Goal: Task Accomplishment & Management: Manage account settings

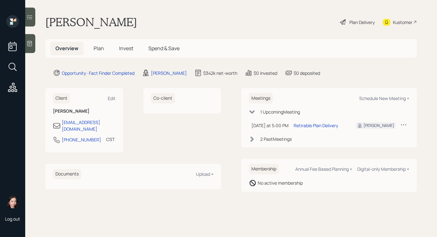
click at [34, 47] on div at bounding box center [30, 43] width 10 height 19
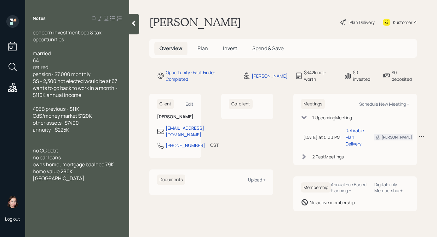
click at [346, 20] on icon at bounding box center [344, 22] width 8 height 8
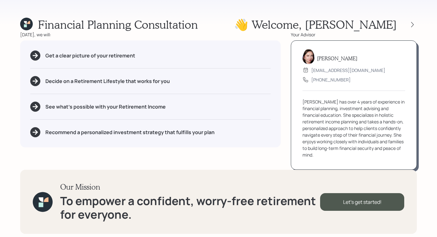
click at [31, 27] on icon at bounding box center [26, 24] width 13 height 13
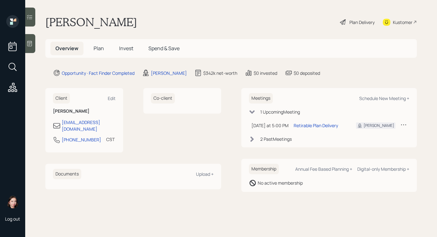
click at [28, 46] on icon at bounding box center [29, 43] width 6 height 6
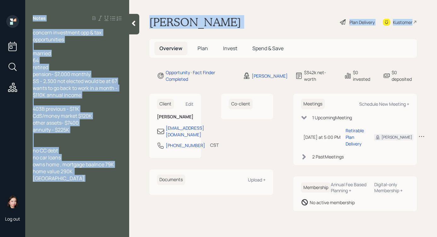
click at [152, 37] on div "Log out Notes concern investment opp & tax opportunities married 64 retired pen…" at bounding box center [218, 118] width 437 height 237
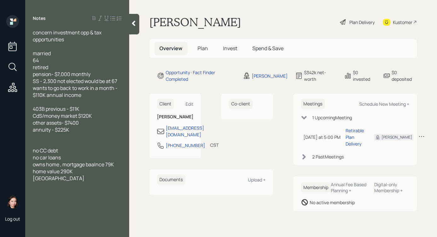
click at [148, 9] on main "[PERSON_NAME] Plan Delivery Kustomer Overview Plan Invest Spend & Save Opportun…" at bounding box center [283, 118] width 308 height 237
click at [138, 22] on div at bounding box center [134, 24] width 10 height 20
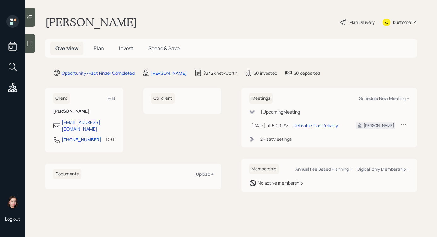
click at [337, 20] on div "[PERSON_NAME] Plan Delivery Kustomer" at bounding box center [231, 22] width 372 height 14
click at [23, 50] on div "Log out" at bounding box center [12, 118] width 25 height 237
click at [32, 48] on div at bounding box center [30, 43] width 10 height 19
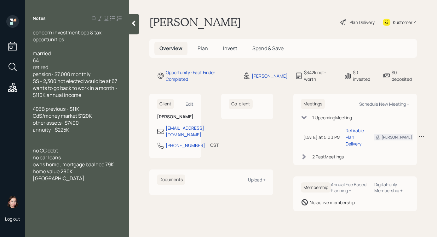
click at [132, 27] on div at bounding box center [134, 24] width 10 height 20
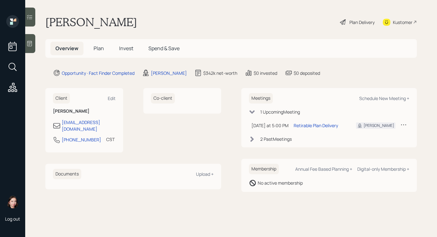
click at [341, 23] on icon at bounding box center [344, 22] width 8 height 8
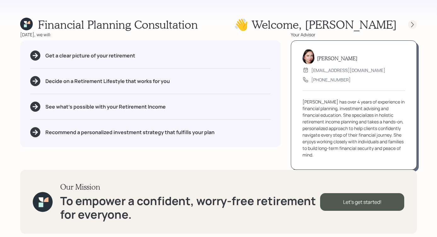
click at [414, 21] on div at bounding box center [412, 24] width 9 height 9
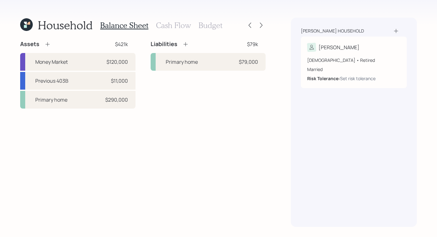
click at [149, 19] on div "Balance Sheet Cash Flow Budget" at bounding box center [161, 25] width 122 height 15
click at [170, 23] on h3 "Cash Flow" at bounding box center [173, 25] width 35 height 9
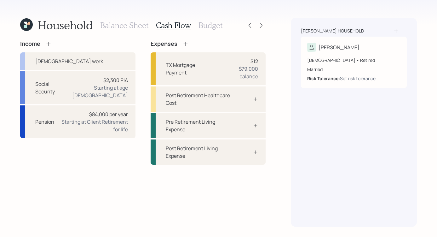
click at [221, 24] on h3 "Budget" at bounding box center [211, 25] width 24 height 9
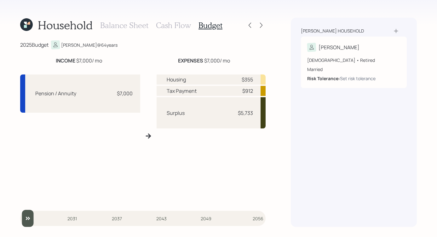
click at [178, 27] on h3 "Cash Flow" at bounding box center [173, 25] width 35 height 9
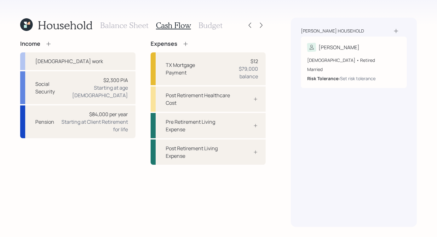
click at [120, 15] on div "Household Balance Sheet Cash Flow Budget Income [DEMOGRAPHIC_DATA] work Social …" at bounding box center [218, 118] width 437 height 237
click at [120, 17] on div "Household Balance Sheet Cash Flow Budget Income [DEMOGRAPHIC_DATA] work Social …" at bounding box center [218, 118] width 437 height 237
click at [121, 23] on h3 "Balance Sheet" at bounding box center [124, 25] width 48 height 9
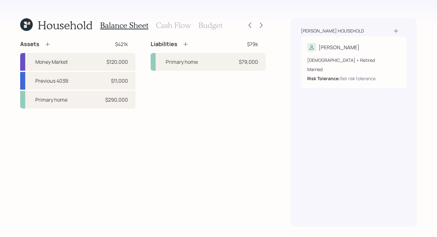
click at [32, 23] on icon at bounding box center [26, 24] width 13 height 13
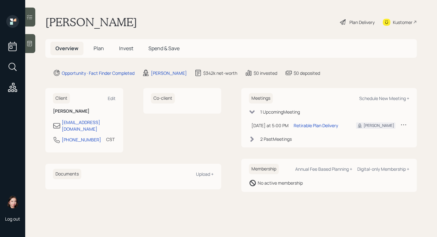
click at [348, 20] on div "Plan Delivery" at bounding box center [358, 22] width 36 height 14
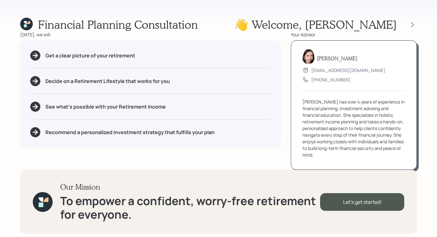
click at [251, 16] on div "Financial Planning Consultation 👋 Welcome , [PERSON_NAME] [DATE], we will: Get …" at bounding box center [218, 118] width 437 height 237
click at [270, 23] on div "Financial Planning Consultation 👋 Welcome , [GEOGRAPHIC_DATA]" at bounding box center [218, 25] width 397 height 14
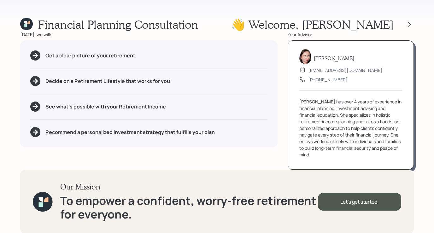
click at [251, 29] on div "Financial Planning Consultation 👋 Welcome , [GEOGRAPHIC_DATA]" at bounding box center [217, 25] width 394 height 14
click at [236, 17] on div "Financial Planning Consultation 👋 Welcome , [PERSON_NAME] [DATE], we will: Get …" at bounding box center [217, 116] width 434 height 233
drag, startPoint x: 238, startPoint y: 15, endPoint x: 258, endPoint y: 15, distance: 20.2
click at [240, 16] on div "Financial Planning Consultation 👋 Welcome , [PERSON_NAME] [DATE], we will: Get …" at bounding box center [217, 116] width 434 height 233
click at [407, 22] on icon at bounding box center [409, 24] width 6 height 6
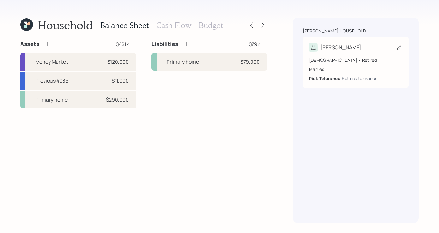
click at [373, 54] on div "[DEMOGRAPHIC_DATA] • Retired Married Risk Tolerance: Set risk tolerance" at bounding box center [355, 67] width 93 height 30
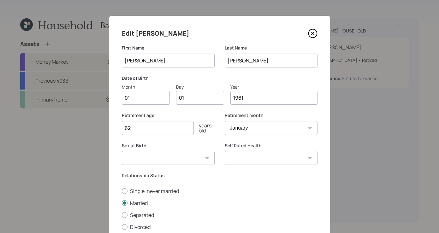
click at [143, 88] on div "Month" at bounding box center [146, 87] width 48 height 7
click at [143, 91] on input "01" at bounding box center [146, 98] width 48 height 14
click at [143, 102] on input "01" at bounding box center [146, 98] width 48 height 14
click at [212, 101] on input "01" at bounding box center [200, 98] width 48 height 14
type input "04"
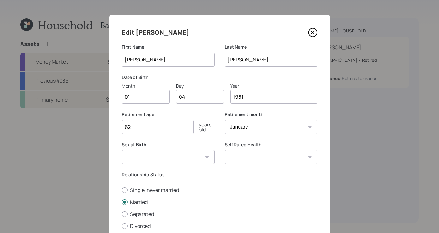
scroll to position [1, 0]
drag, startPoint x: 183, startPoint y: 132, endPoint x: 111, endPoint y: 120, distance: 73.0
click at [95, 120] on div "Edit [PERSON_NAME] First Name [PERSON_NAME] Last Name [PERSON_NAME] Date of Bir…" at bounding box center [219, 116] width 439 height 233
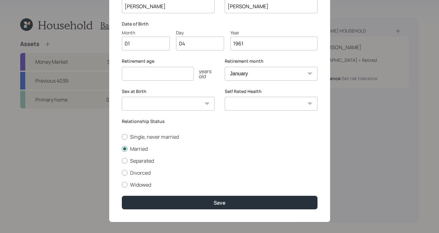
scroll to position [59, 0]
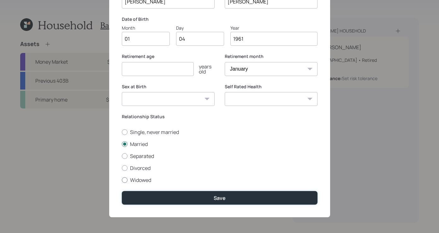
click at [0, 0] on form "First Name [PERSON_NAME] Last Name [PERSON_NAME] Date of Birth Month 01 Day 04 …" at bounding box center [0, 0] width 0 height 0
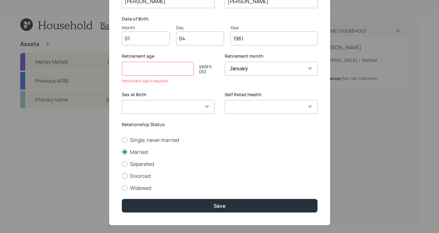
click at [154, 70] on input "number" at bounding box center [158, 69] width 72 height 14
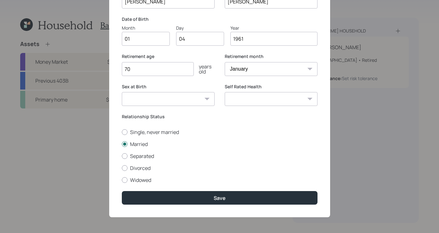
type input "70"
click at [199, 99] on select "[DEMOGRAPHIC_DATA] [DEMOGRAPHIC_DATA] Other / Prefer not to say" at bounding box center [168, 99] width 93 height 14
select select "[DEMOGRAPHIC_DATA]"
click at [122, 92] on select "[DEMOGRAPHIC_DATA] [DEMOGRAPHIC_DATA] Other / Prefer not to say" at bounding box center [168, 99] width 93 height 14
click at [267, 104] on select "Excellent Very Good Good Fair Poor" at bounding box center [271, 99] width 93 height 14
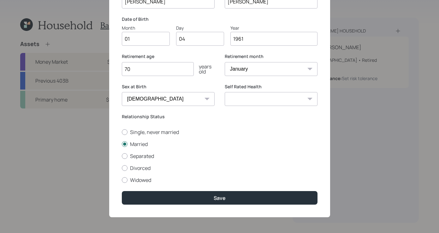
select select "good"
click at [225, 92] on select "Excellent Very Good Good Fair Poor" at bounding box center [271, 99] width 93 height 14
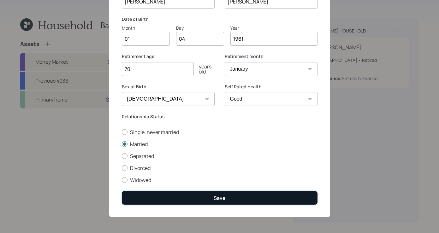
click at [221, 197] on div "Save" at bounding box center [219, 198] width 12 height 7
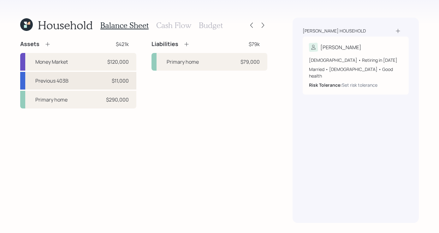
click at [38, 78] on div "Previous 403B" at bounding box center [51, 81] width 33 height 8
select select "public_school_sponsored"
select select "balanced"
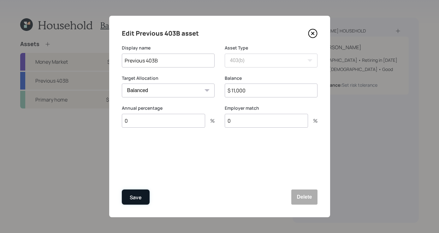
click at [139, 193] on button "Save" at bounding box center [136, 197] width 28 height 15
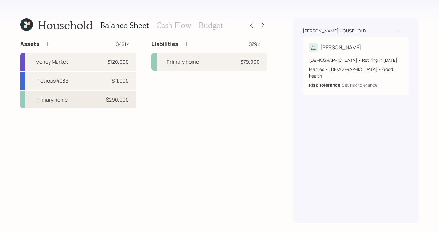
click at [83, 96] on div "Primary home $290,000" at bounding box center [78, 100] width 116 height 18
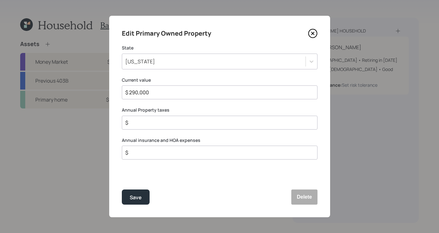
click at [138, 127] on div "$" at bounding box center [220, 123] width 196 height 14
click at [140, 126] on input "$" at bounding box center [217, 123] width 185 height 8
click at [173, 154] on input "$" at bounding box center [217, 153] width 185 height 8
type input "$ 2,000"
click at [140, 200] on div "Save" at bounding box center [136, 197] width 12 height 9
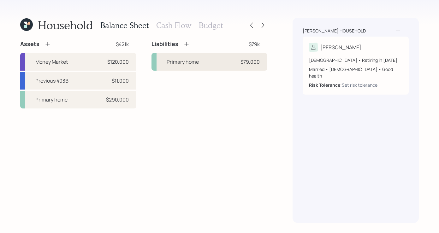
click at [198, 65] on div "Primary home" at bounding box center [182, 62] width 32 height 8
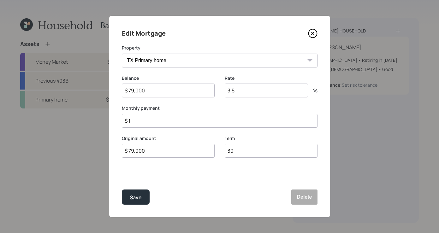
click at [264, 89] on input "3.5" at bounding box center [266, 91] width 83 height 14
click at [143, 121] on input "$ 1" at bounding box center [220, 121] width 196 height 14
type input "$ 479"
click at [260, 149] on input "30" at bounding box center [271, 151] width 93 height 14
click at [126, 190] on div "Edit Mortgage Property TX Primary home Balance $ 79,000 Rate 3.5 % Monthly paym…" at bounding box center [219, 116] width 221 height 201
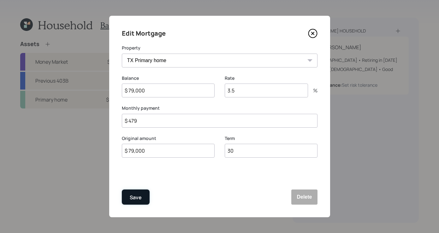
click at [126, 191] on button "Save" at bounding box center [136, 197] width 28 height 15
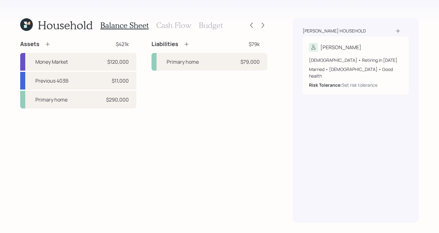
click at [188, 47] on icon at bounding box center [186, 44] width 6 height 6
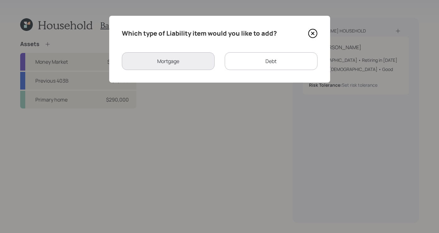
click at [280, 57] on div "Debt" at bounding box center [271, 61] width 93 height 18
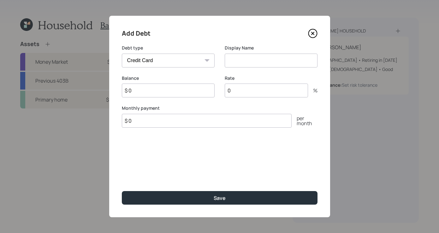
click at [173, 57] on select "Car Credit Card Medical Student Other" at bounding box center [168, 61] width 93 height 14
select select "car"
click at [122, 54] on select "Car Credit Card Medical Student Other" at bounding box center [168, 61] width 93 height 14
click at [274, 60] on input at bounding box center [271, 61] width 93 height 14
type input "Car loan"
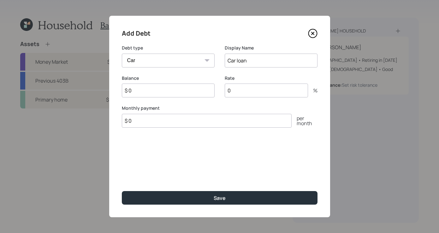
drag, startPoint x: 193, startPoint y: 94, endPoint x: 193, endPoint y: 98, distance: 4.1
click at [193, 98] on div "Balance $ 0" at bounding box center [168, 90] width 93 height 30
type input "$ 27,000"
click at [268, 95] on input "0" at bounding box center [266, 91] width 83 height 14
type input "1.9"
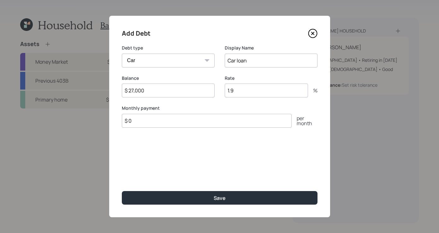
click at [178, 130] on div "Add Debt Debt type Car Credit Card Medical Student Other Display Name Car loan …" at bounding box center [219, 116] width 221 height 201
click at [180, 126] on input "$ 0" at bounding box center [207, 121] width 170 height 14
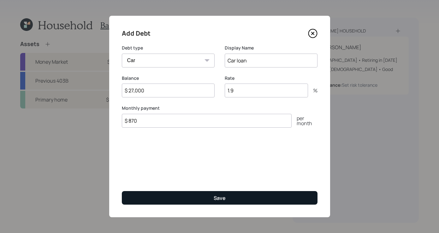
type input "$ 870"
click at [211, 200] on button "Save" at bounding box center [220, 198] width 196 height 14
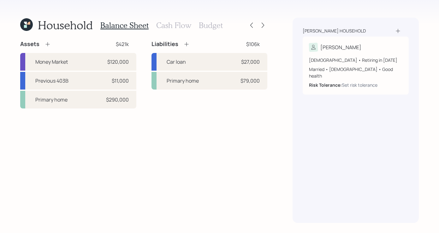
click at [173, 24] on h3 "Cash Flow" at bounding box center [173, 25] width 35 height 9
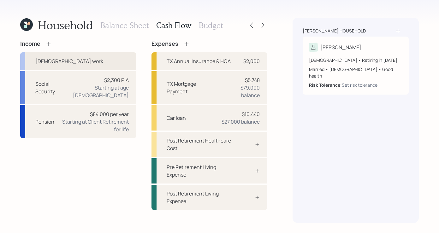
click at [83, 53] on div "[DEMOGRAPHIC_DATA] work" at bounding box center [78, 61] width 116 height 18
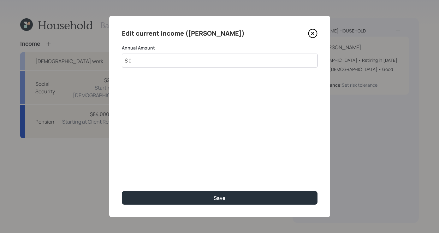
click at [187, 55] on input "$ 0" at bounding box center [220, 61] width 196 height 14
click at [182, 63] on input "$ 0" at bounding box center [220, 61] width 196 height 14
type input "$"
click at [318, 32] on div "Edit current income ([PERSON_NAME]) Annual Amount $ Save" at bounding box center [219, 116] width 221 height 201
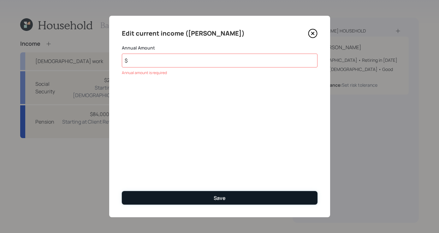
click at [184, 193] on button "Save" at bounding box center [220, 198] width 196 height 14
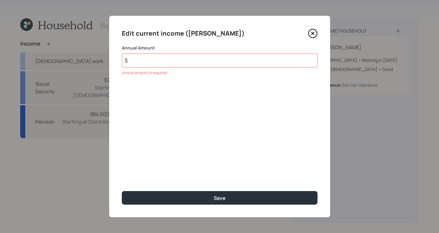
click at [315, 30] on icon at bounding box center [312, 33] width 9 height 9
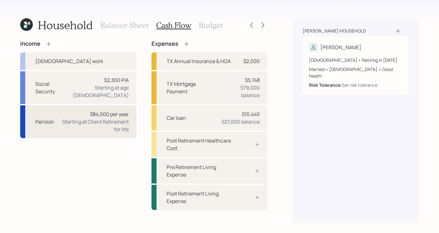
click at [96, 118] on div "Starting at Client Retirement for life" at bounding box center [93, 125] width 69 height 15
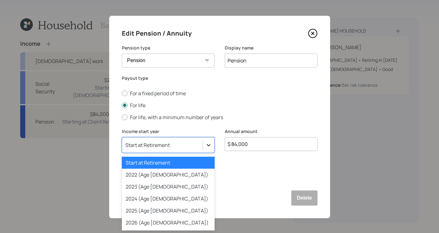
click at [208, 144] on icon at bounding box center [208, 145] width 6 height 6
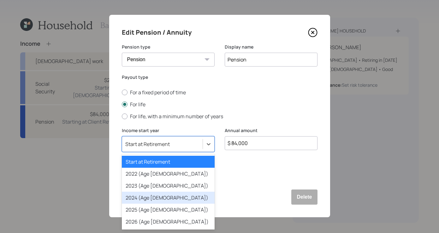
click at [171, 203] on div "2024 (Age [DEMOGRAPHIC_DATA])" at bounding box center [168, 198] width 93 height 12
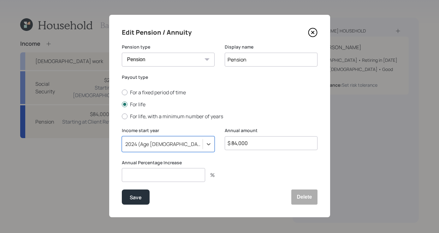
click at [302, 149] on input "$ 84,000" at bounding box center [271, 143] width 93 height 14
click at [153, 171] on input "number" at bounding box center [163, 175] width 83 height 14
click at [237, 99] on div "For a fixed period of time For life For life, with a minimum number of years" at bounding box center [220, 104] width 196 height 31
click at [268, 197] on div "Save Delete" at bounding box center [220, 197] width 196 height 15
click at [196, 166] on div "Annual Percentage Increase %" at bounding box center [168, 171] width 93 height 23
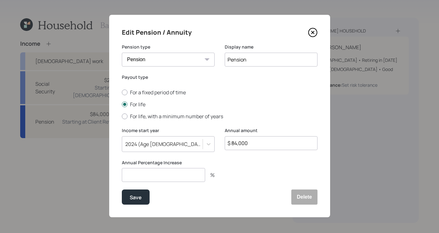
click at [190, 170] on input "number" at bounding box center [163, 175] width 83 height 14
type input "2.5"
click at [136, 199] on div "Save" at bounding box center [136, 197] width 12 height 9
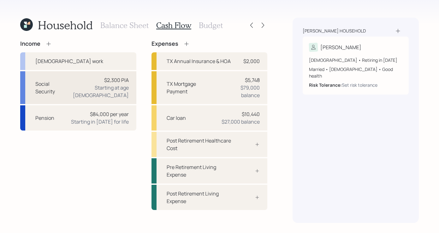
click at [82, 88] on div "Social Security $2,300 PIA Starting at age [DEMOGRAPHIC_DATA]" at bounding box center [78, 87] width 116 height 33
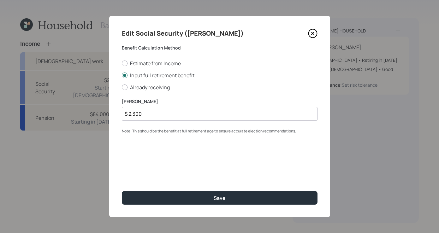
click at [308, 28] on div "Edit Social Security ([PERSON_NAME]) Benefit Calculation Method Estimate from I…" at bounding box center [219, 116] width 221 height 201
click at [314, 31] on icon at bounding box center [312, 33] width 9 height 9
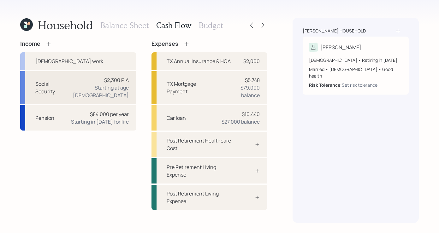
click at [56, 86] on div "Social Security" at bounding box center [47, 87] width 24 height 15
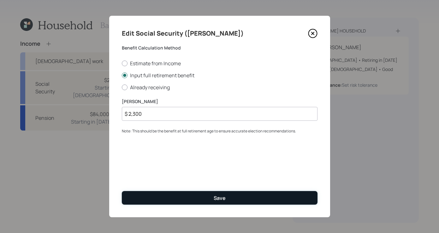
click at [203, 201] on button "Save" at bounding box center [220, 198] width 196 height 14
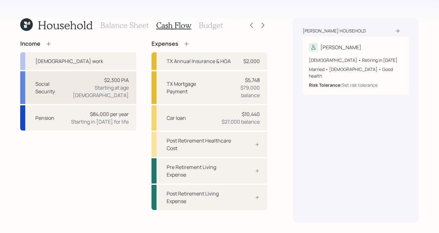
click at [60, 81] on div "Social Security" at bounding box center [47, 87] width 24 height 15
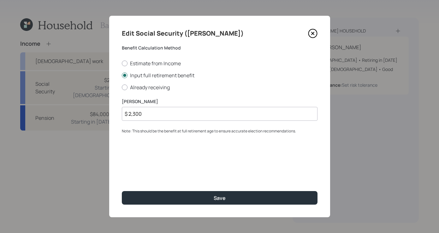
drag, startPoint x: 162, startPoint y: 111, endPoint x: -5, endPoint y: 40, distance: 182.3
click at [0, 40] on html "Household Balance Sheet Cash Flow Budget Income [DEMOGRAPHIC_DATA] work Social …" at bounding box center [219, 116] width 439 height 233
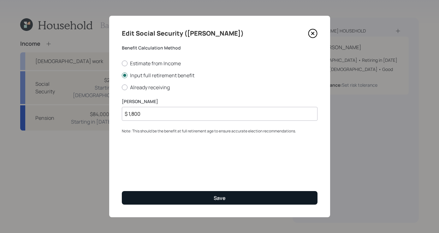
type input "$ 1,800"
click at [220, 195] on div "Save" at bounding box center [219, 198] width 12 height 7
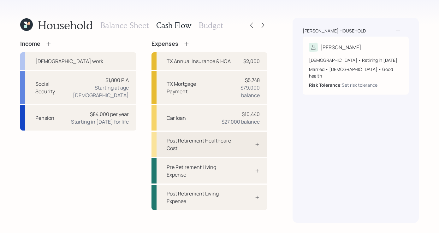
click at [235, 151] on div "Post Retirement Healthcare Cost" at bounding box center [200, 144] width 69 height 15
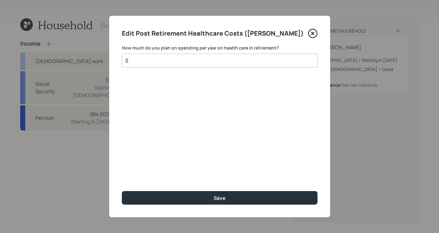
click at [127, 61] on input "$" at bounding box center [217, 61] width 185 height 8
type input "$ 2,450"
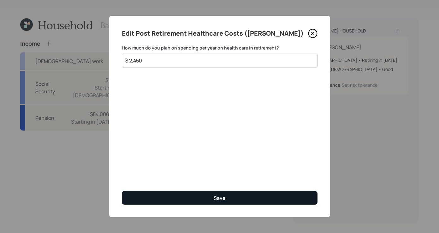
click at [235, 204] on div "Edit Post Retirement Healthcare Costs ([PERSON_NAME]) How much do you plan on s…" at bounding box center [219, 116] width 221 height 201
click at [233, 197] on button "Save" at bounding box center [220, 198] width 196 height 14
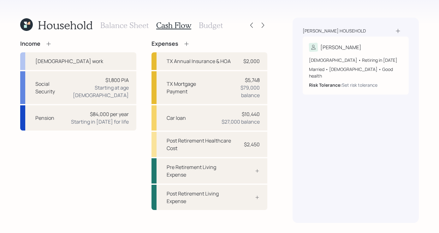
click at [204, 21] on h3 "Budget" at bounding box center [211, 25] width 24 height 9
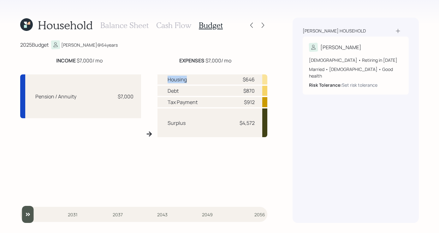
drag, startPoint x: 196, startPoint y: 85, endPoint x: 199, endPoint y: 85, distance: 3.5
click at [201, 85] on div "Housing $646 Debt $870 Tax Payment $912 Surplus $4,572" at bounding box center [212, 136] width 110 height 124
drag, startPoint x: 170, startPoint y: 88, endPoint x: 197, endPoint y: 89, distance: 27.1
click at [198, 88] on div "Debt $870" at bounding box center [212, 91] width 110 height 10
drag, startPoint x: 171, startPoint y: 102, endPoint x: 210, endPoint y: 99, distance: 39.2
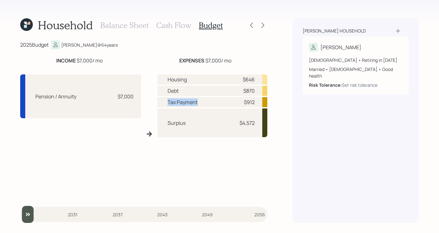
click at [210, 99] on div "Tax Payment $912" at bounding box center [212, 102] width 110 height 10
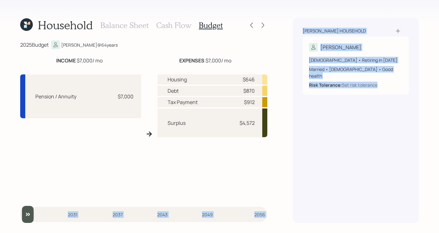
drag, startPoint x: 281, startPoint y: 141, endPoint x: 285, endPoint y: 139, distance: 4.5
click at [285, 139] on div "Household Balance Sheet Cash Flow Budget 2025 Budget [PERSON_NAME] @ 64 years I…" at bounding box center [219, 116] width 439 height 233
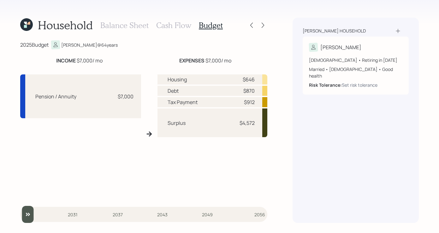
click at [285, 142] on div "Household Balance Sheet Cash Flow Budget 2025 Budget [PERSON_NAME] @ 64 years I…" at bounding box center [219, 116] width 439 height 233
drag, startPoint x: 236, startPoint y: 123, endPoint x: 270, endPoint y: 119, distance: 33.7
click at [270, 119] on div "Household Balance Sheet Cash Flow Budget 2025 Budget [PERSON_NAME] @ 64 years I…" at bounding box center [219, 116] width 439 height 233
drag, startPoint x: 70, startPoint y: 57, endPoint x: 121, endPoint y: 59, distance: 51.1
click at [121, 59] on div "INCOME $7,000 / mo" at bounding box center [79, 61] width 118 height 8
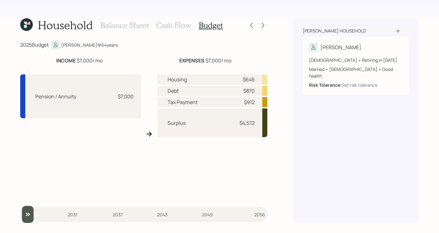
click at [131, 52] on div "2025 Budget [PERSON_NAME] @ 64 years INCOME $7,000 / mo EXPENSES $7,000 / mo Pe…" at bounding box center [143, 131] width 247 height 183
drag, startPoint x: 216, startPoint y: 64, endPoint x: 242, endPoint y: 64, distance: 25.9
click at [242, 64] on div "INCOME $7,000 / mo EXPENSES $7,000 / mo Pension / Annuity $7,000 Housing $646 D…" at bounding box center [143, 128] width 247 height 142
click at [244, 62] on div "EXPENSES $7,000 / mo" at bounding box center [205, 61] width 124 height 8
click at [159, 20] on div "Balance Sheet Cash Flow Budget" at bounding box center [161, 25] width 122 height 15
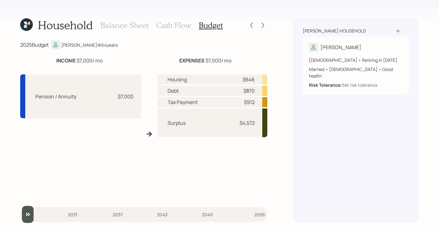
click at [160, 21] on h3 "Cash Flow" at bounding box center [173, 25] width 35 height 9
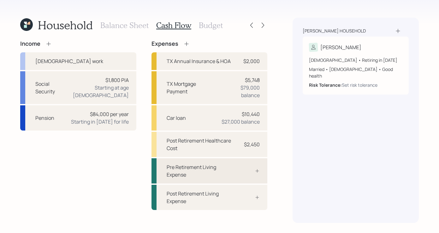
click at [248, 170] on div at bounding box center [250, 170] width 19 height 5
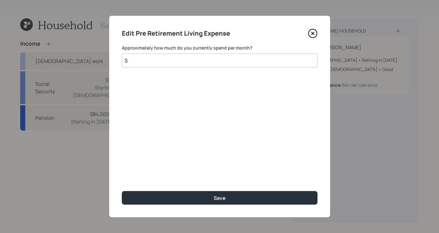
click at [213, 61] on input "$" at bounding box center [220, 61] width 196 height 14
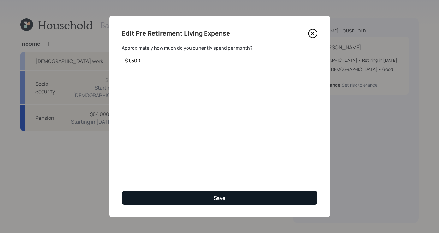
type input "$ 1,500"
click at [277, 196] on button "Save" at bounding box center [220, 198] width 196 height 14
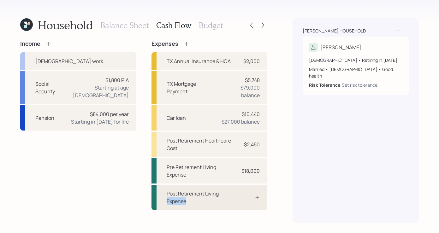
click at [228, 197] on div "Post Retirement Living Expense" at bounding box center [200, 197] width 69 height 15
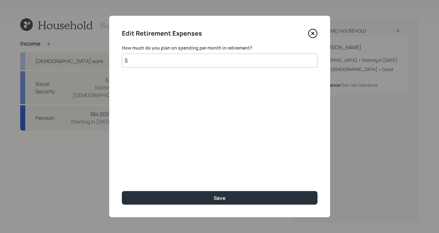
click at [170, 63] on input "$" at bounding box center [220, 61] width 196 height 14
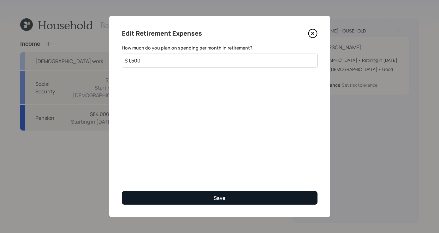
type input "$ 1,500"
click at [243, 191] on button "Save" at bounding box center [220, 198] width 196 height 14
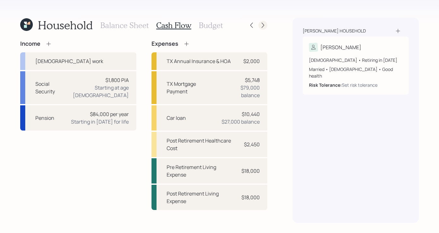
click at [263, 22] on icon at bounding box center [263, 25] width 6 height 6
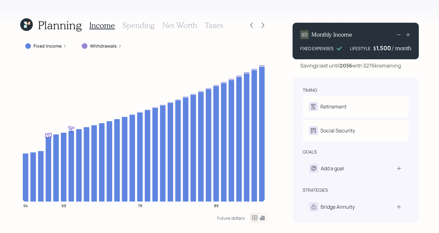
click at [63, 47] on icon at bounding box center [65, 46] width 4 height 4
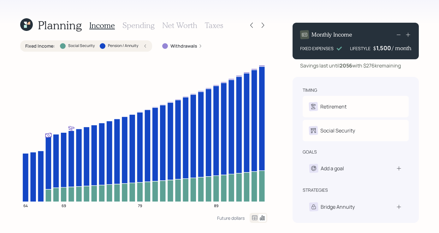
click at [200, 44] on div "Withdrawals" at bounding box center [182, 46] width 40 height 6
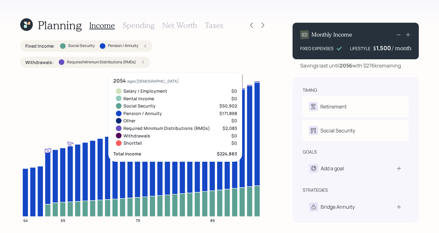
click at [275, 75] on div "Planning Income Spending Net Worth Taxes Fixed Income : Social Security Pension…" at bounding box center [219, 116] width 439 height 233
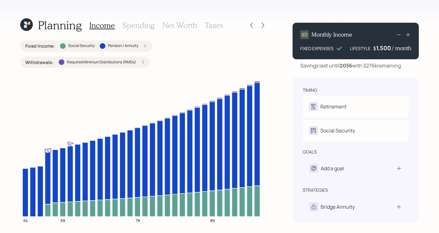
click at [285, 161] on div "Planning Income Spending Net Worth Taxes Fixed Income : Social Security Pension…" at bounding box center [219, 116] width 439 height 233
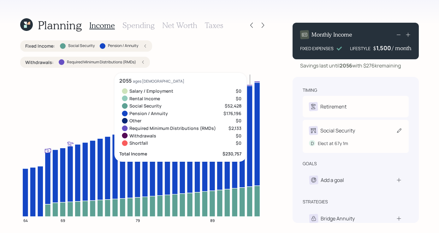
click at [354, 130] on div "Social Security" at bounding box center [337, 131] width 35 height 8
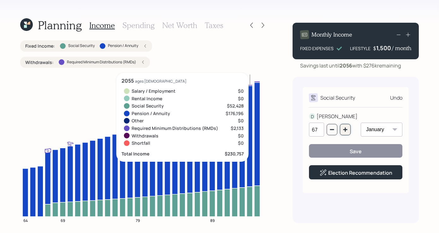
click at [341, 129] on button "button" at bounding box center [345, 129] width 11 height 11
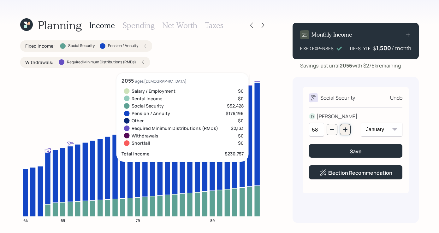
click at [341, 129] on button "button" at bounding box center [345, 129] width 11 height 11
click at [342, 127] on button "button" at bounding box center [345, 129] width 11 height 11
click at [326, 128] on button "button" at bounding box center [331, 129] width 11 height 11
type input "70"
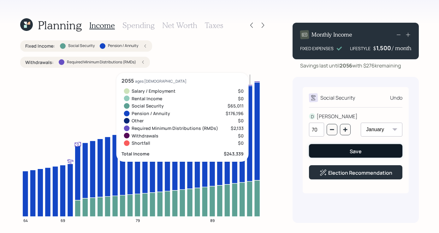
click at [344, 151] on button "Save" at bounding box center [355, 151] width 93 height 14
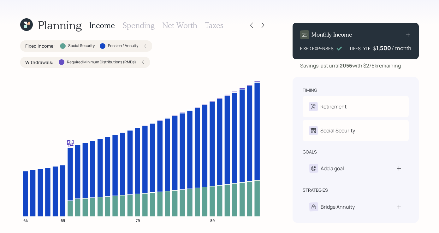
click at [268, 112] on div "Planning Income Spending Net Worth Taxes Fixed Income : Social Security Pension…" at bounding box center [219, 116] width 439 height 233
click at [215, 26] on h3 "Taxes" at bounding box center [214, 25] width 18 height 9
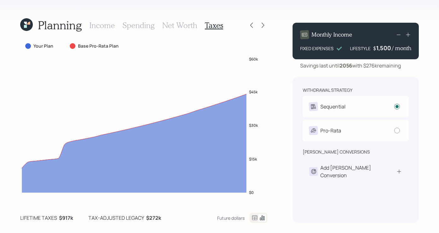
click at [98, 28] on h3 "Income" at bounding box center [102, 25] width 26 height 9
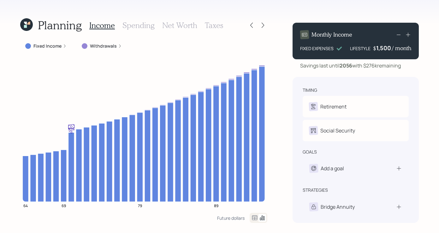
click at [67, 44] on div "Fixed Income" at bounding box center [45, 45] width 51 height 11
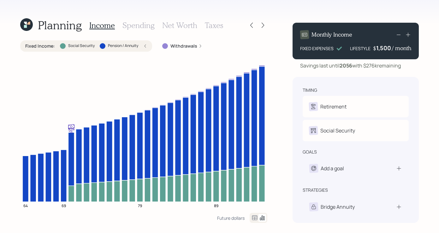
click at [198, 49] on div "Withdrawals" at bounding box center [182, 45] width 50 height 11
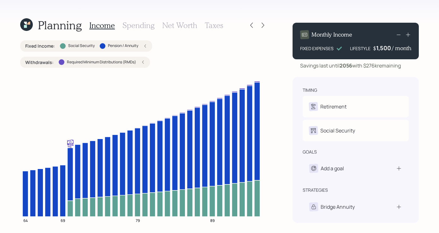
click at [212, 26] on h3 "Taxes" at bounding box center [214, 25] width 18 height 9
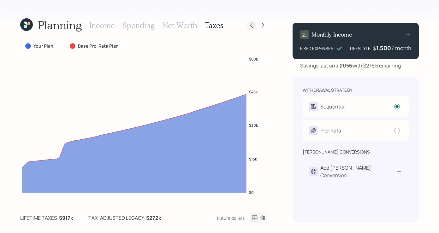
click at [252, 26] on icon at bounding box center [251, 25] width 6 height 6
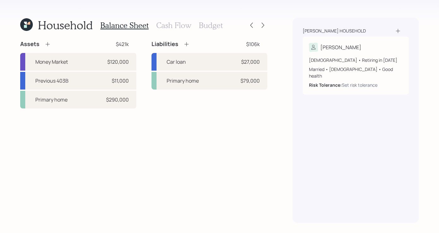
click at [183, 27] on h3 "Cash Flow" at bounding box center [173, 25] width 35 height 9
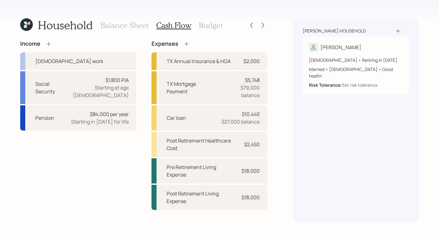
click at [209, 27] on h3 "Budget" at bounding box center [211, 25] width 24 height 9
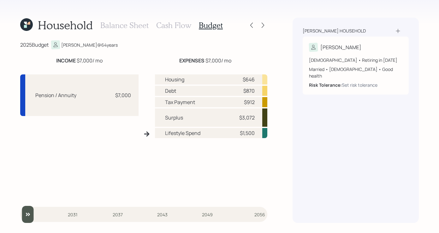
click at [118, 25] on h3 "Balance Sheet" at bounding box center [124, 25] width 48 height 9
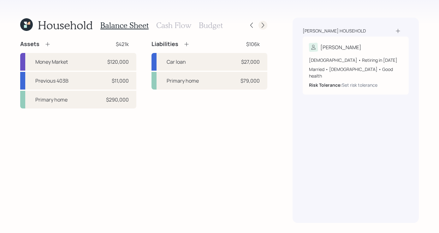
click at [265, 23] on icon at bounding box center [263, 25] width 6 height 6
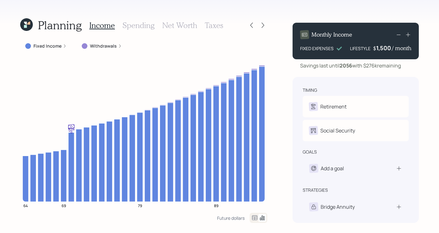
click at [289, 192] on div "Planning Income Spending Net Worth Taxes Fixed Income Withdrawals 64 69 79 89 F…" at bounding box center [219, 116] width 439 height 233
click at [149, 24] on h3 "Spending" at bounding box center [138, 25] width 32 height 9
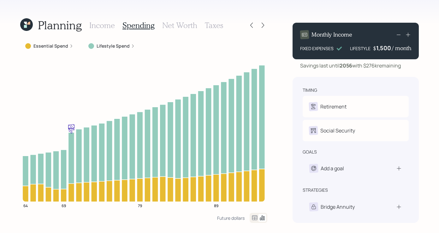
click at [173, 25] on h3 "Net Worth" at bounding box center [179, 25] width 35 height 9
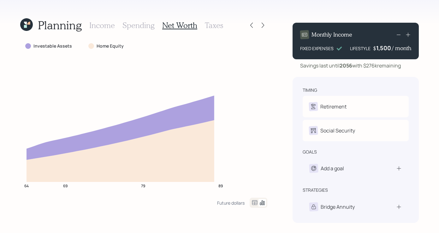
click at [96, 30] on h3 "Income" at bounding box center [102, 25] width 26 height 9
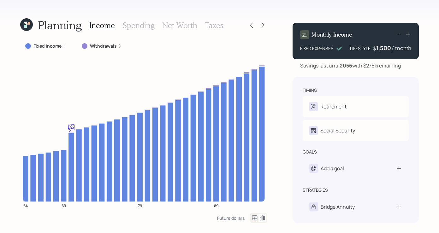
click at [282, 147] on div "Planning Income Spending Net Worth Taxes Fixed Income Withdrawals 64 69 79 89 F…" at bounding box center [219, 116] width 439 height 233
click at [251, 26] on icon at bounding box center [251, 25] width 6 height 6
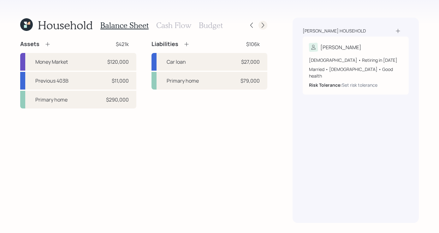
click at [266, 26] on icon at bounding box center [263, 25] width 6 height 6
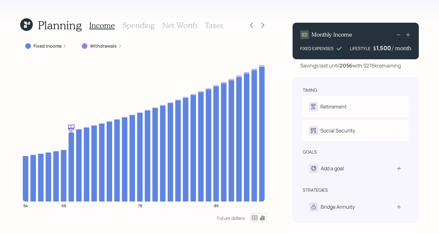
click at [118, 48] on div "Withdrawals" at bounding box center [102, 46] width 40 height 6
click at [290, 97] on div "Planning Income Spending Net Worth Taxes Fixed Income Withdrawals : Required Mi…" at bounding box center [219, 116] width 439 height 233
click at [249, 26] on icon at bounding box center [251, 25] width 6 height 6
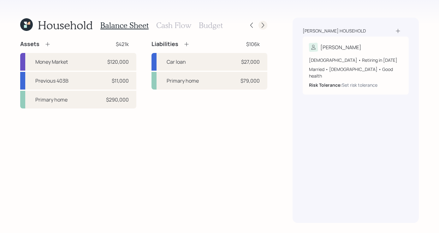
click at [262, 29] on div at bounding box center [262, 25] width 9 height 9
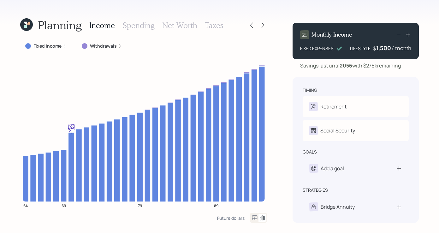
click at [168, 37] on div "Planning Income Spending Net Worth Taxes Fixed Income Withdrawals 64 69 79 89 F…" at bounding box center [143, 120] width 247 height 205
click at [262, 24] on icon at bounding box center [263, 25] width 6 height 6
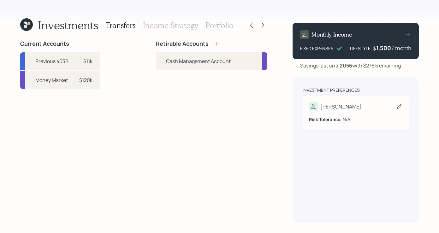
click at [344, 106] on div "[PERSON_NAME]" at bounding box center [355, 106] width 93 height 9
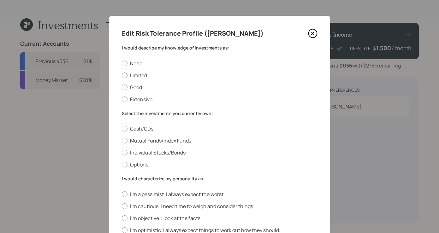
click at [122, 76] on div at bounding box center [125, 76] width 6 height 6
click at [121, 75] on input "Limited" at bounding box center [121, 75] width 0 height 0
radio input "true"
click at [123, 130] on div at bounding box center [125, 129] width 6 height 6
click at [122, 129] on input "Cash/CDs" at bounding box center [121, 129] width 0 height 0
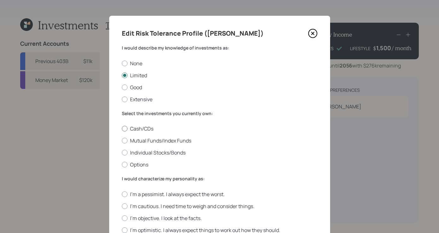
radio input "true"
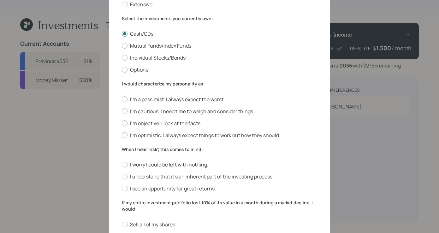
scroll to position [97, 0]
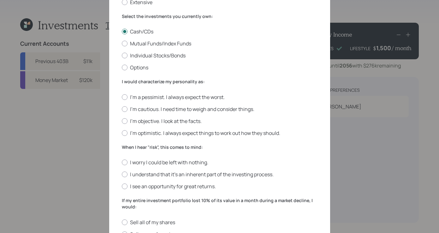
click at [319, 166] on div "Edit Risk Tolerance Profile ([PERSON_NAME]) I would describe my knowledge of in…" at bounding box center [219, 134] width 221 height 430
click at [124, 108] on div at bounding box center [125, 109] width 6 height 6
click at [122, 109] on input "I'm cautious. I need time to weigh and consider things." at bounding box center [121, 109] width 0 height 0
radio input "true"
click at [123, 109] on div at bounding box center [124, 109] width 3 height 3
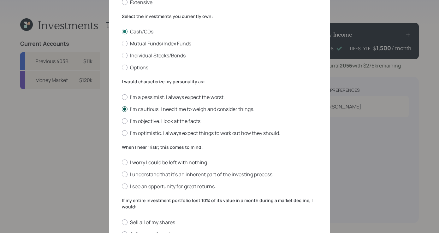
click at [122, 109] on input "I'm cautious. I need time to weigh and consider things." at bounding box center [121, 109] width 0 height 0
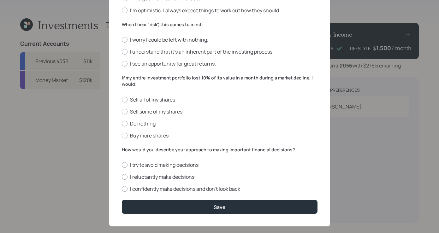
scroll to position [213, 0]
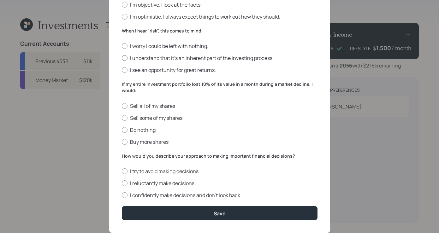
click at [126, 59] on label "I understand that it’s an inherent part of the investing process." at bounding box center [220, 58] width 196 height 7
click at [122, 58] on input "I understand that it’s an inherent part of the investing process." at bounding box center [121, 58] width 0 height 0
radio input "true"
click at [125, 132] on label "Do nothing" at bounding box center [220, 129] width 196 height 7
click at [122, 130] on input "Do nothing" at bounding box center [121, 130] width 0 height 0
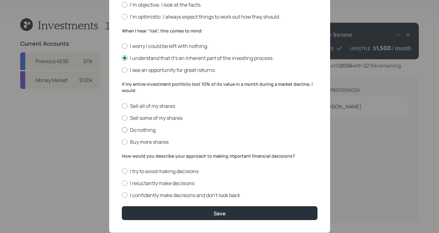
radio input "true"
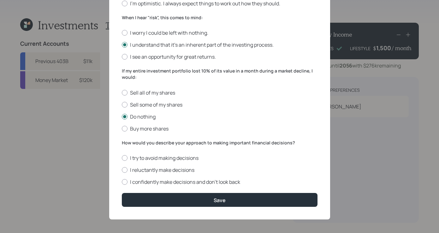
scroll to position [229, 0]
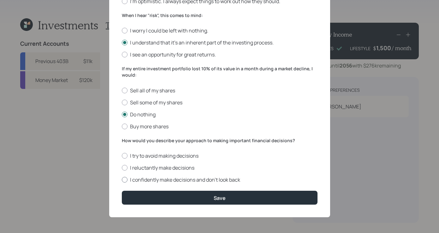
click at [122, 181] on div at bounding box center [125, 180] width 6 height 6
click at [121, 180] on input "I confidently make decisions and don’t look back" at bounding box center [121, 180] width 0 height 0
radio input "true"
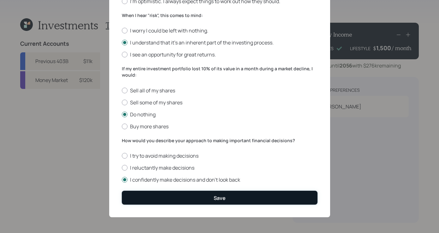
click at [218, 201] on div "Save" at bounding box center [219, 198] width 12 height 7
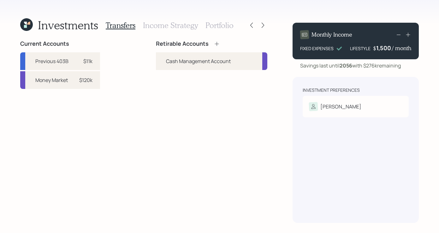
click at [215, 42] on icon at bounding box center [216, 44] width 6 height 6
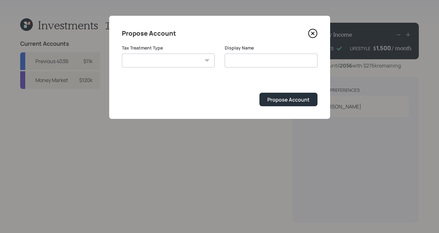
click at [193, 63] on select "[PERSON_NAME] Taxable Traditional" at bounding box center [168, 61] width 93 height 14
select select "[PERSON_NAME]"
click at [122, 54] on select "[PERSON_NAME] Taxable Traditional" at bounding box center [168, 61] width 93 height 14
type input "[PERSON_NAME]"
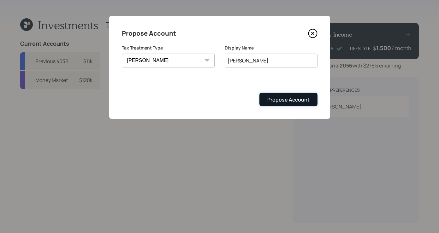
click at [283, 100] on div "Propose Account" at bounding box center [288, 99] width 42 height 7
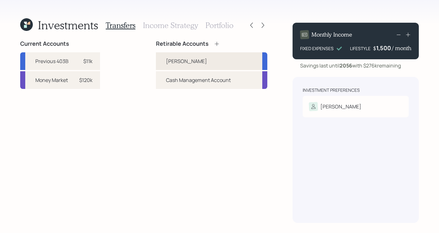
click at [246, 55] on div "[PERSON_NAME]" at bounding box center [211, 61] width 111 height 18
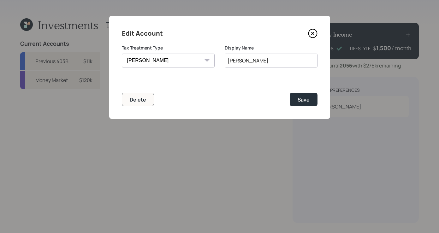
click at [148, 61] on select "[PERSON_NAME] Taxable Traditional" at bounding box center [168, 61] width 93 height 14
select select "traditional"
click at [122, 54] on select "[PERSON_NAME] Taxable Traditional" at bounding box center [168, 61] width 93 height 14
drag, startPoint x: 270, startPoint y: 63, endPoint x: 143, endPoint y: 31, distance: 131.5
click at [142, 31] on div "Edit Account Tax Treatment Type [PERSON_NAME] Taxable Traditional Display Name …" at bounding box center [219, 67] width 221 height 103
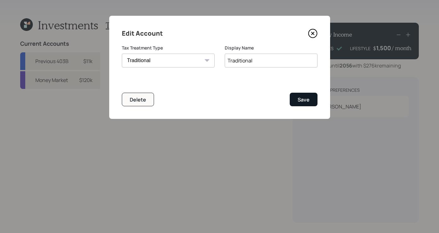
type input "Traditional"
click at [309, 100] on button "Save" at bounding box center [303, 100] width 28 height 14
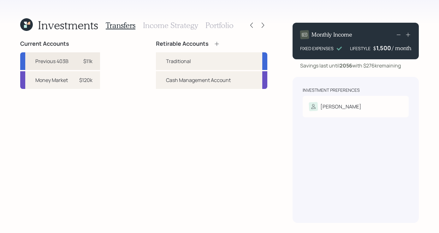
click at [78, 60] on div "$11k" at bounding box center [82, 61] width 19 height 8
click at [175, 59] on div "Traditional" at bounding box center [178, 61] width 25 height 8
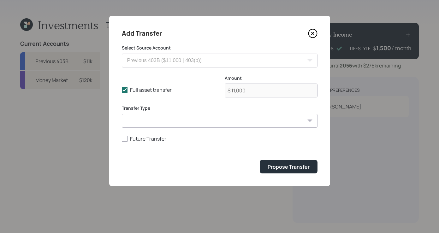
click at [179, 113] on div "Transfer Type ACAT Transfer Non ACAT Transfer Capitalize Rollover Rollover Depo…" at bounding box center [220, 116] width 196 height 23
click at [180, 116] on select "ACAT Transfer Non ACAT Transfer Capitalize Rollover Rollover Deposit" at bounding box center [220, 121] width 196 height 14
select select "rollover"
click at [122, 114] on select "ACAT Transfer Non ACAT Transfer Capitalize Rollover Rollover Deposit" at bounding box center [220, 121] width 196 height 14
click at [303, 171] on button "Propose Transfer" at bounding box center [289, 167] width 58 height 14
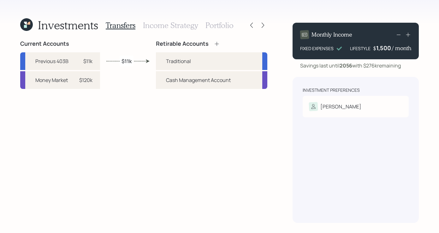
click at [218, 43] on icon at bounding box center [216, 44] width 6 height 6
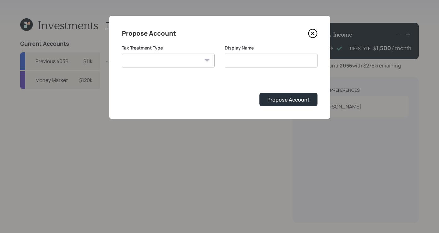
click at [202, 61] on select "[PERSON_NAME] Taxable Traditional" at bounding box center [168, 61] width 93 height 14
select select "taxable"
click at [122, 54] on select "[PERSON_NAME] Taxable Traditional" at bounding box center [168, 61] width 93 height 14
type input "Taxable"
click at [284, 96] on button "Propose Account" at bounding box center [288, 100] width 58 height 14
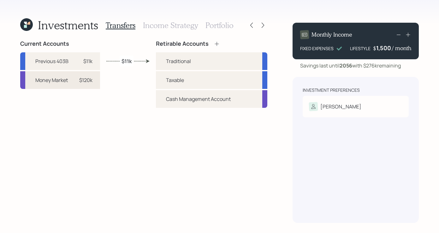
click at [61, 79] on div "Money Market" at bounding box center [51, 80] width 32 height 8
click at [194, 83] on div "Taxable" at bounding box center [211, 80] width 111 height 18
select select "3816c783-a3e4-4711-bc64-be5ad14ce353"
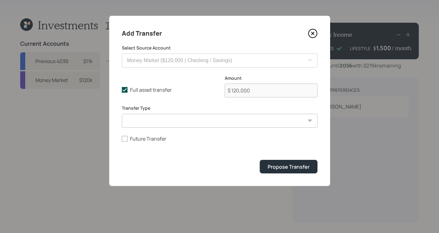
click at [194, 92] on div "Full asset transfer Check this option when we expect the entire asset to be tra…" at bounding box center [220, 90] width 196 height 30
click at [126, 92] on icon at bounding box center [125, 90] width 6 height 6
click at [122, 90] on input "Full asset transfer" at bounding box center [121, 90] width 0 height 0
checkbox input "false"
drag, startPoint x: 270, startPoint y: 93, endPoint x: 146, endPoint y: 97, distance: 123.3
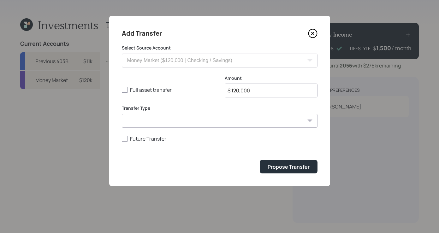
click at [145, 97] on div "Full asset transfer Check this option when we expect the entire asset to be tra…" at bounding box center [220, 90] width 196 height 30
drag, startPoint x: 248, startPoint y: 88, endPoint x: 254, endPoint y: 88, distance: 6.6
click at [252, 88] on input "$ 120,000" at bounding box center [271, 91] width 93 height 14
drag, startPoint x: 254, startPoint y: 88, endPoint x: 183, endPoint y: 83, distance: 71.1
click at [183, 83] on div "Full asset transfer Check this option when we expect the entire asset to be tra…" at bounding box center [220, 90] width 196 height 30
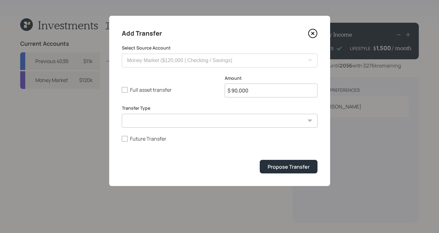
type input "$ 90,000"
click at [289, 124] on select "ACAT Transfer Non ACAT Transfer Capitalize Rollover Rollover Deposit" at bounding box center [220, 121] width 196 height 14
select select "deposit"
click at [122, 114] on select "ACAT Transfer Non ACAT Transfer Capitalize Rollover Rollover Deposit" at bounding box center [220, 121] width 196 height 14
click at [287, 163] on div "Propose Transfer" at bounding box center [288, 166] width 42 height 7
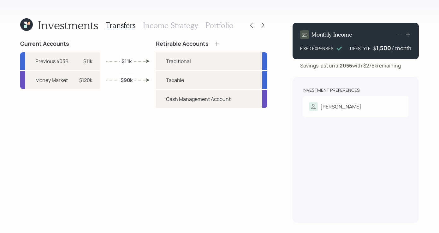
click at [114, 181] on div "Current Accounts Previous 403B $11k Money Market $120k Retirable Accounts Tradi…" at bounding box center [143, 131] width 247 height 183
click at [190, 26] on h3 "Income Strategy" at bounding box center [170, 25] width 55 height 9
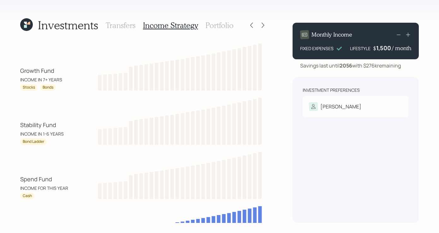
click at [215, 24] on h3 "Portfolio" at bounding box center [219, 25] width 28 height 9
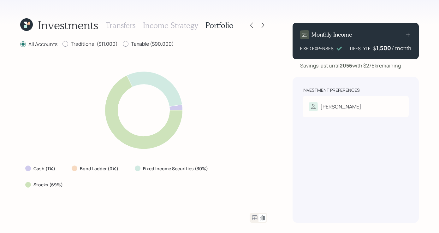
click at [152, 24] on h3 "Income Strategy" at bounding box center [170, 25] width 55 height 9
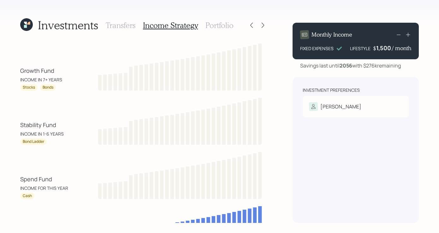
click at [225, 26] on h3 "Portfolio" at bounding box center [219, 25] width 28 height 9
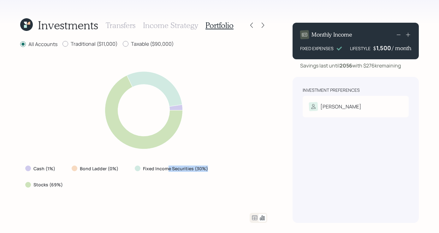
drag, startPoint x: 168, startPoint y: 178, endPoint x: 214, endPoint y: 182, distance: 46.2
click at [214, 182] on div "Cash (1%) Bond Ladder (0%) Fixed Income Securities (30%) Stocks (69%)" at bounding box center [143, 176] width 247 height 27
click at [186, 203] on div "Cash (1%) Bond Ladder (0%) Fixed Income Securities (30%) Stocks (69%)" at bounding box center [143, 130] width 247 height 149
drag, startPoint x: 43, startPoint y: 177, endPoint x: 55, endPoint y: 177, distance: 11.7
click at [55, 172] on label "Cash (1%)" at bounding box center [44, 169] width 22 height 6
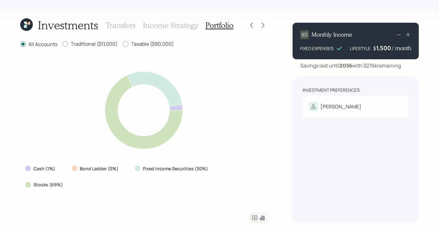
click at [58, 213] on div at bounding box center [143, 218] width 247 height 10
click at [317, 172] on div "Investment Preferences [PERSON_NAME] Risk Tolerance: Moderately conservative" at bounding box center [355, 150] width 126 height 146
click at [423, 173] on div "Investments Transfers Income Strategy Portfolio All Accounts Traditional ($11,0…" at bounding box center [219, 116] width 439 height 233
drag, startPoint x: 92, startPoint y: 44, endPoint x: 102, endPoint y: 42, distance: 10.3
click at [102, 42] on label "Traditional ($11,000)" at bounding box center [89, 43] width 55 height 7
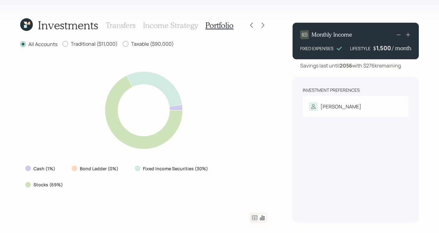
click at [275, 123] on div "Investments Transfers Income Strategy Portfolio All Accounts Traditional ($11,0…" at bounding box center [219, 116] width 439 height 233
drag, startPoint x: 31, startPoint y: 175, endPoint x: 56, endPoint y: 179, distance: 25.2
click at [56, 172] on div "Cash (1%)" at bounding box center [40, 169] width 31 height 6
click at [47, 204] on div "Cash (1%) Bond Ladder (0%) Fixed Income Securities (30%) Stocks (69%)" at bounding box center [143, 130] width 247 height 149
drag, startPoint x: 142, startPoint y: 177, endPoint x: 214, endPoint y: 178, distance: 72.2
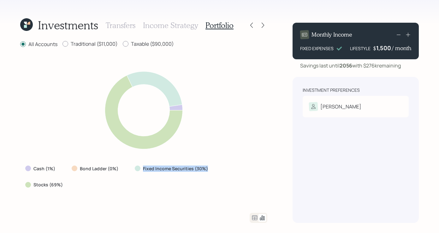
click at [214, 178] on div "Cash (1%) Bond Ladder (0%) Fixed Income Securities (30%) Stocks (69%)" at bounding box center [143, 176] width 247 height 27
click at [188, 206] on div "All Accounts Traditional ($11,000) Taxable ($90,000) Cash (1%) Bond Ladder (0%)…" at bounding box center [143, 131] width 247 height 183
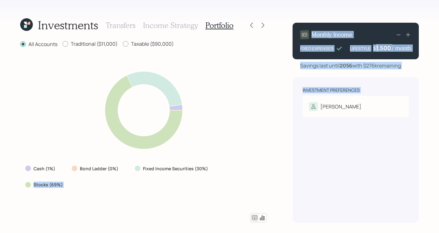
drag, startPoint x: 232, startPoint y: 176, endPoint x: 282, endPoint y: 169, distance: 50.2
click at [281, 173] on div "Investments Transfers Income Strategy Portfolio All Accounts Traditional ($11,0…" at bounding box center [219, 116] width 439 height 233
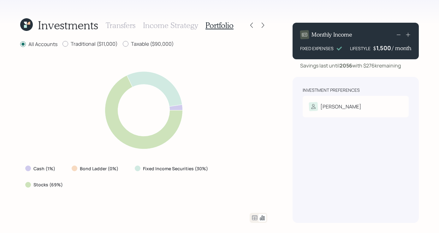
click at [277, 187] on div "Investments Transfers Income Strategy Portfolio All Accounts Traditional ($11,0…" at bounding box center [219, 116] width 439 height 233
click at [309, 15] on div "Investments Transfers Income Strategy Portfolio All Accounts Traditional ($11,0…" at bounding box center [219, 116] width 439 height 233
click at [323, 182] on div "Investment Preferences [PERSON_NAME] Risk Tolerance: Moderately conservative" at bounding box center [355, 150] width 126 height 146
click at [334, 165] on div "Investment Preferences [PERSON_NAME] Risk Tolerance: Moderately conservative" at bounding box center [355, 150] width 126 height 146
click at [379, 145] on div "Investment Preferences [PERSON_NAME] Risk Tolerance: Moderately conservative" at bounding box center [355, 150] width 126 height 146
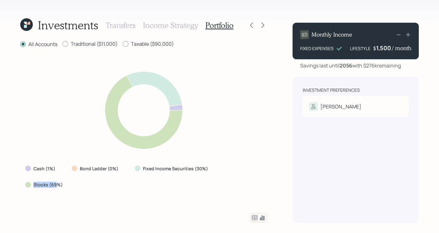
drag, startPoint x: 231, startPoint y: 178, endPoint x: 257, endPoint y: 178, distance: 25.9
click at [63, 182] on label "Stocks (69%)" at bounding box center [47, 185] width 29 height 6
drag, startPoint x: 271, startPoint y: 178, endPoint x: 266, endPoint y: 190, distance: 12.8
click at [271, 178] on div "Investments Transfers Income Strategy Portfolio All Accounts Traditional ($11,0…" at bounding box center [219, 116] width 439 height 233
click at [270, 173] on div "Investments Transfers Income Strategy Portfolio All Accounts Traditional ($11,0…" at bounding box center [219, 116] width 439 height 233
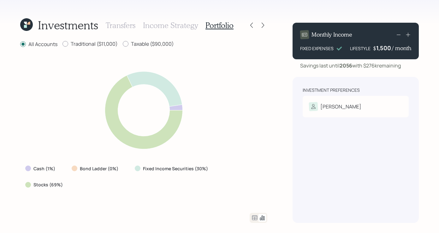
click at [20, 32] on div "Investments" at bounding box center [59, 25] width 78 height 14
click at [28, 22] on icon at bounding box center [26, 24] width 13 height 13
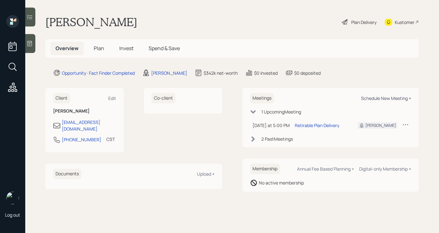
click at [379, 96] on div "Schedule New Meeting +" at bounding box center [386, 98] width 50 height 6
select select "b1d8ea90-abcc-42aa-86cc-4f33a132aacc"
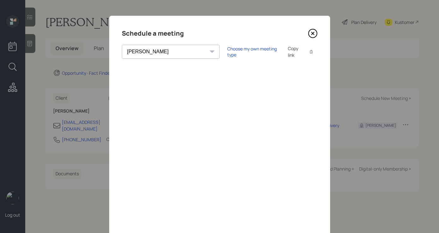
click at [310, 32] on icon at bounding box center [312, 33] width 9 height 9
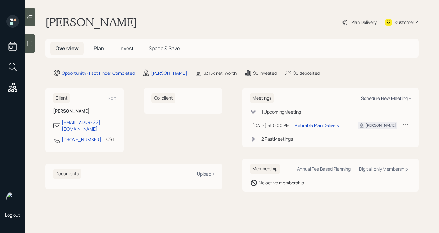
click at [362, 96] on div "Schedule New Meeting +" at bounding box center [386, 98] width 50 height 6
select select "b1d8ea90-abcc-42aa-86cc-4f33a132aacc"
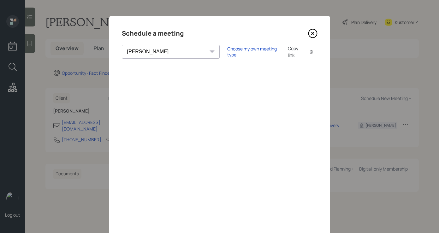
click at [309, 35] on icon at bounding box center [312, 33] width 9 height 9
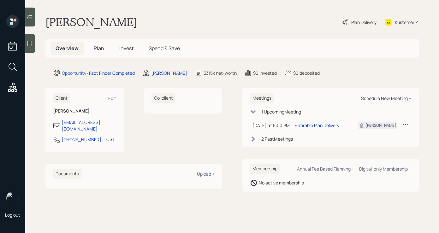
click at [395, 97] on div "Schedule New Meeting +" at bounding box center [386, 98] width 50 height 6
select select "b1d8ea90-abcc-42aa-86cc-4f33a132aacc"
